Goal: Ask a question

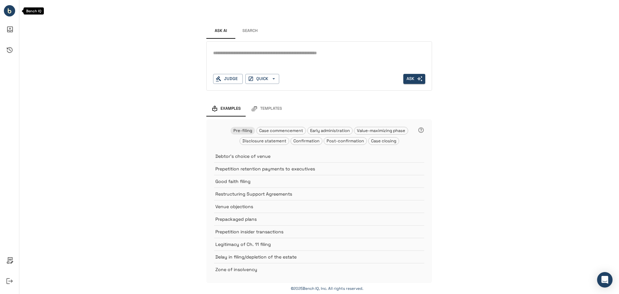
click at [6, 11] on circle "Bench IQ" at bounding box center [9, 10] width 11 height 11
click at [223, 81] on div "Judge" at bounding box center [228, 79] width 30 height 10
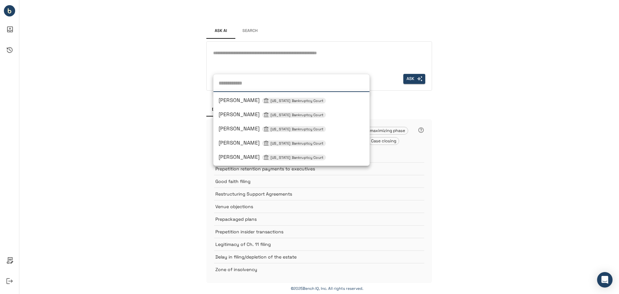
click at [517, 136] on div "Ask AI Search * Judge [PERSON_NAME] [US_STATE] Bankruptcy Court [PERSON_NAME] […" at bounding box center [318, 148] width 599 height 296
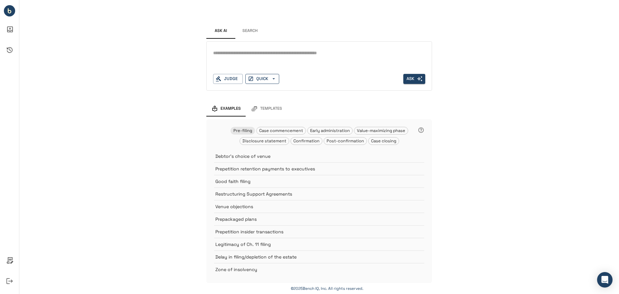
click at [274, 77] on button "QUICK" at bounding box center [262, 79] width 34 height 10
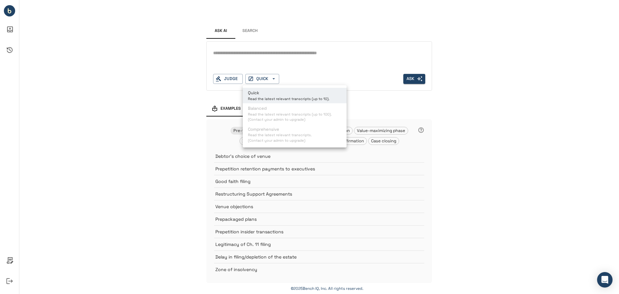
click at [143, 100] on div at bounding box center [309, 147] width 619 height 294
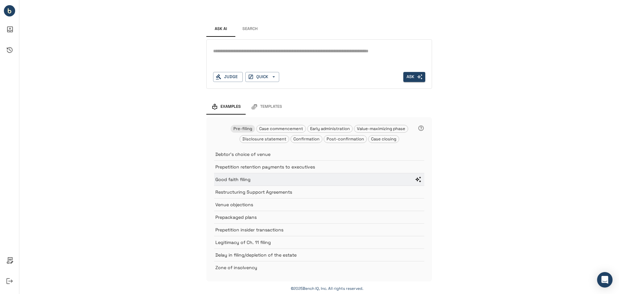
scroll to position [2, 0]
click at [6, 260] on icon "Policies" at bounding box center [9, 259] width 15 height 15
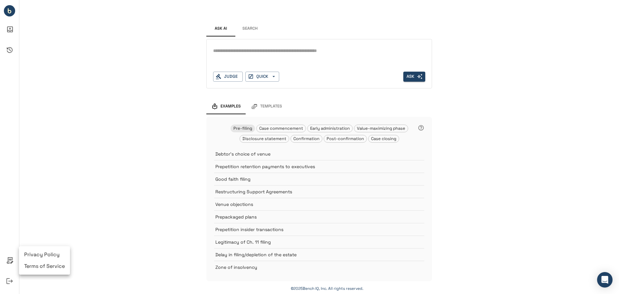
click at [49, 209] on div at bounding box center [309, 147] width 619 height 294
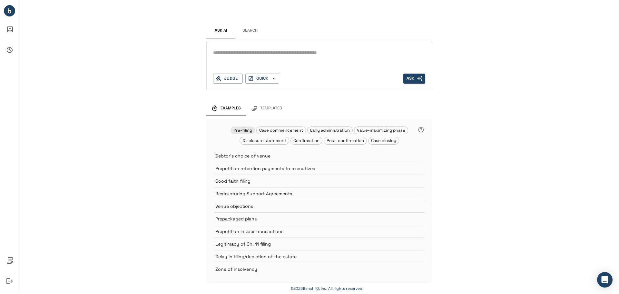
scroll to position [0, 0]
click at [232, 81] on div "Judge" at bounding box center [228, 79] width 30 height 10
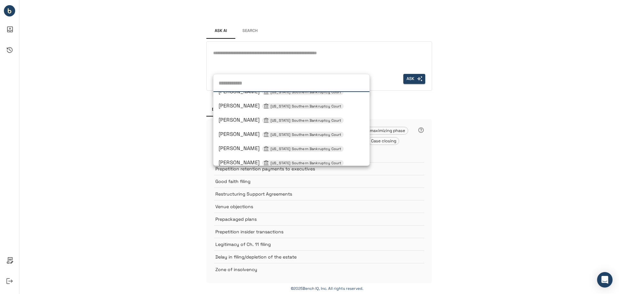
scroll to position [425, 0]
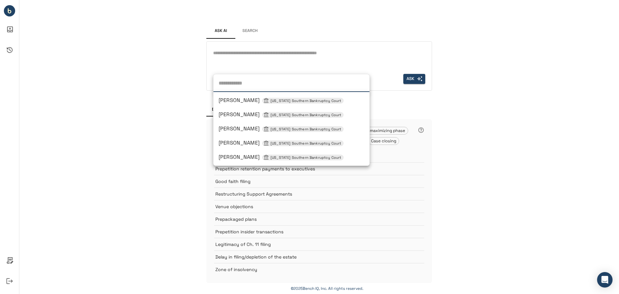
click at [140, 104] on div "Ask AI Search * Judge [PERSON_NAME] [US_STATE] Bankruptcy Court [PERSON_NAME] […" at bounding box center [318, 148] width 599 height 296
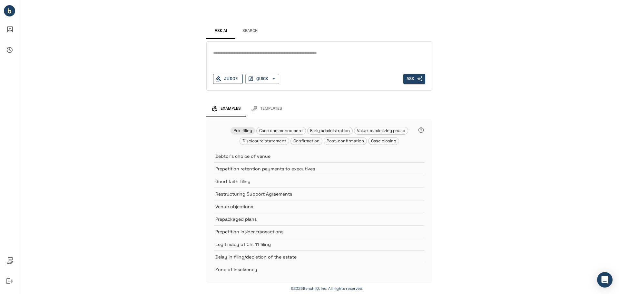
click at [221, 81] on div "Judge" at bounding box center [228, 79] width 30 height 10
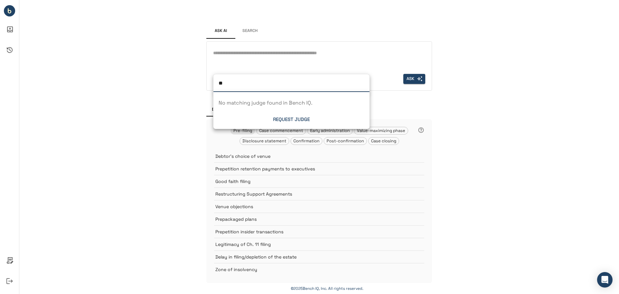
type input "*"
